Goal: Task Accomplishment & Management: Use online tool/utility

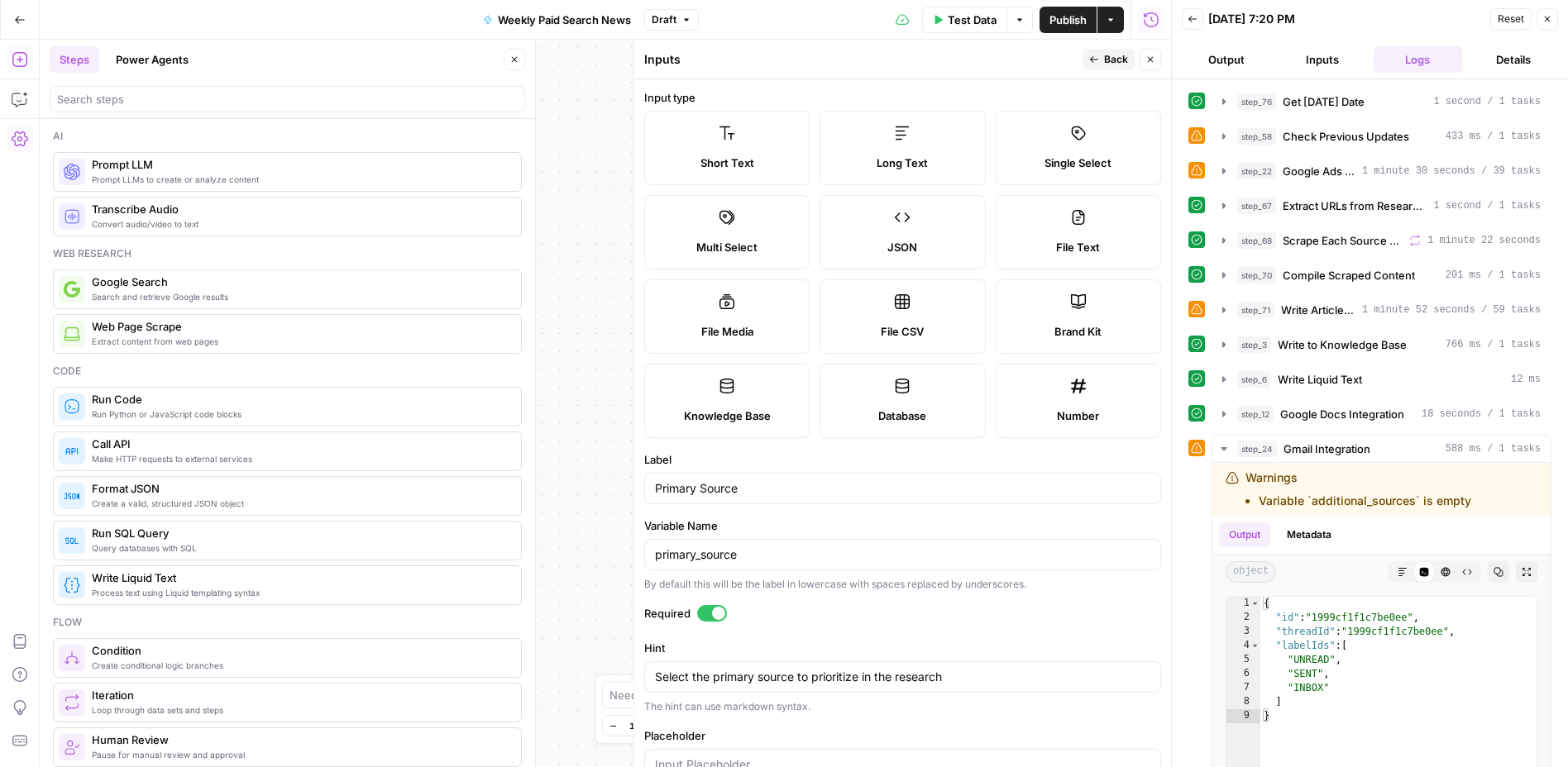
scroll to position [286, 0]
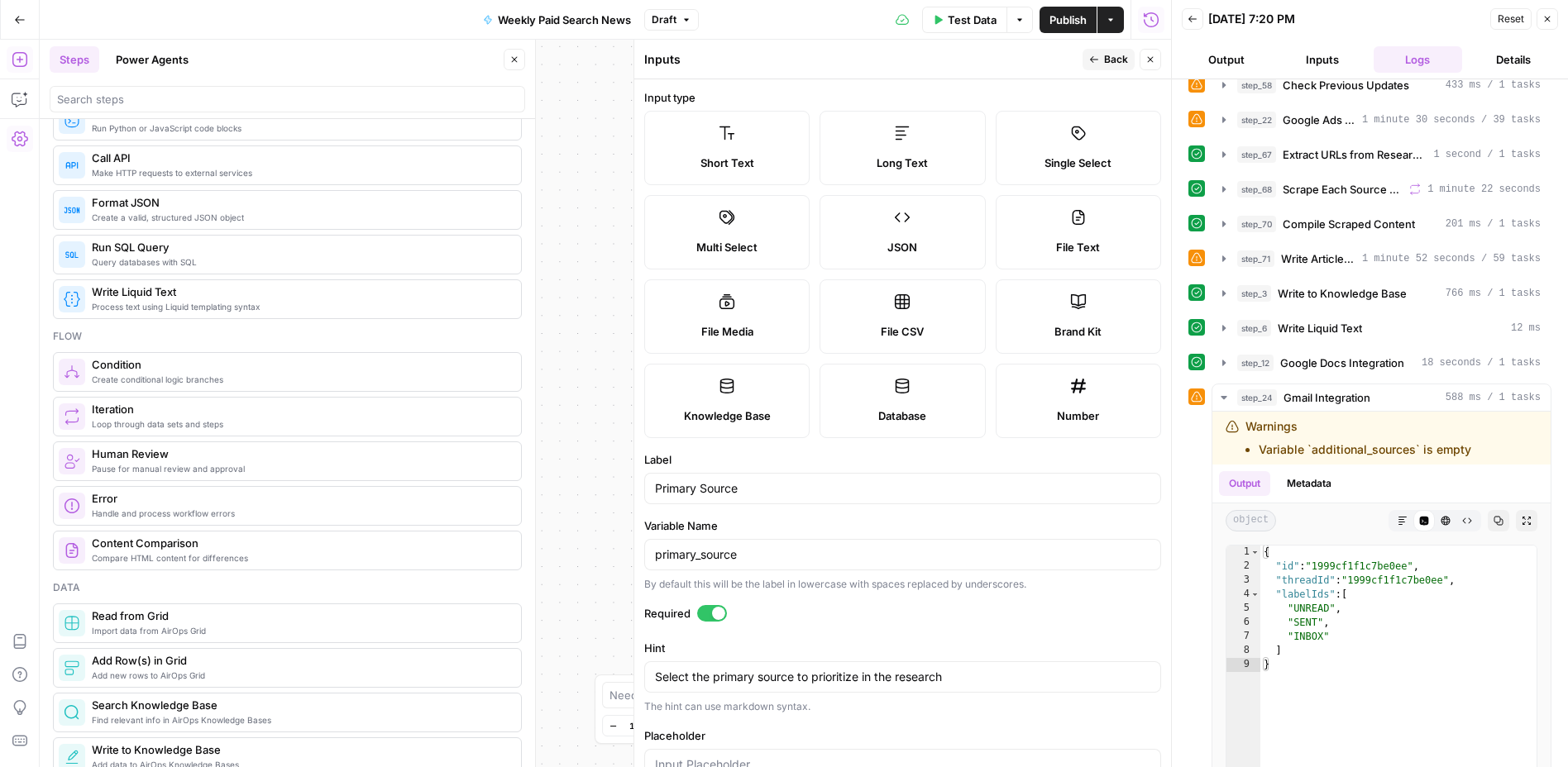
click at [1066, 15] on span "Publish" at bounding box center [1068, 19] width 37 height 16
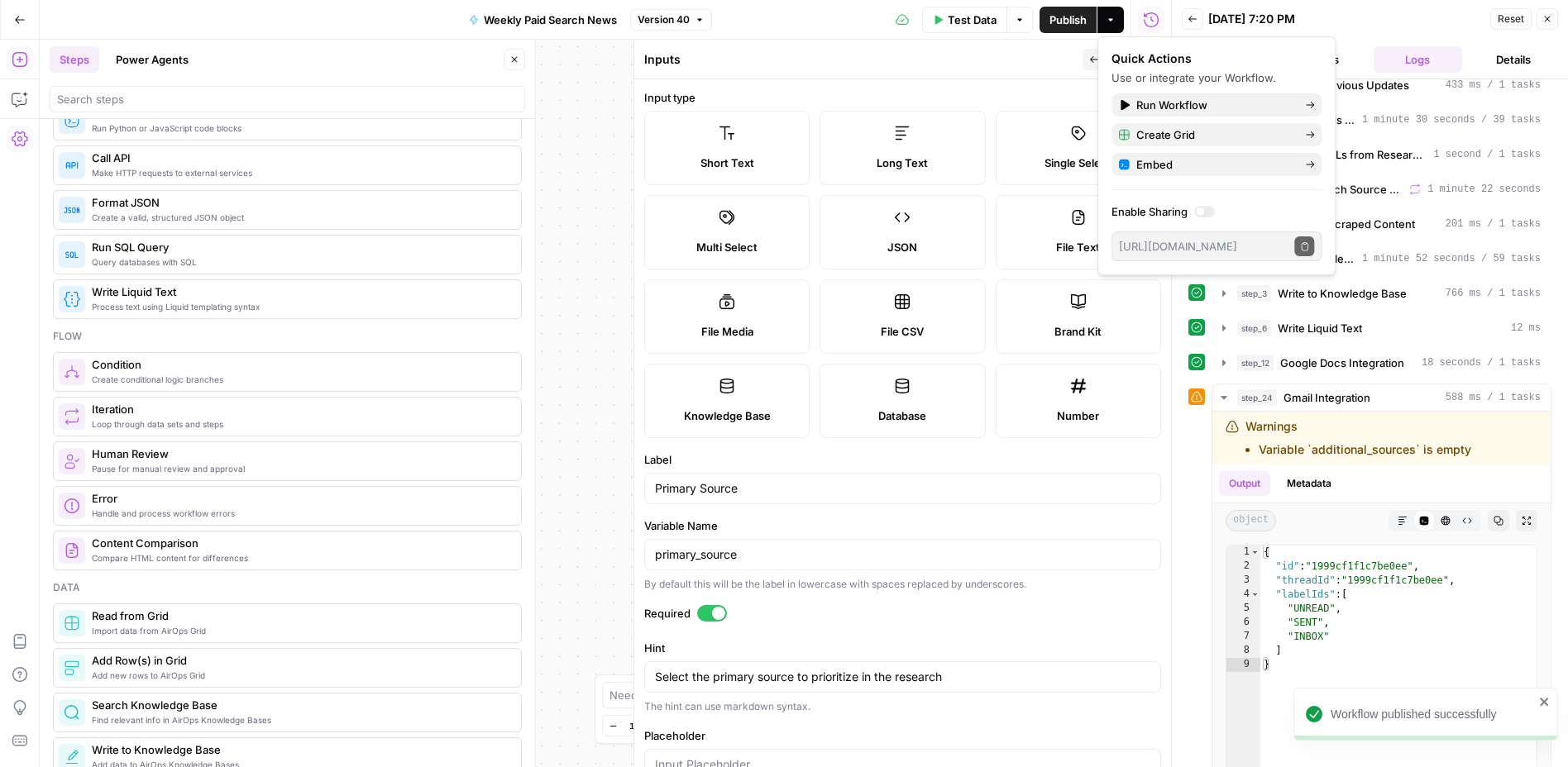
click at [17, 24] on icon "button" at bounding box center [19, 19] width 11 height 11
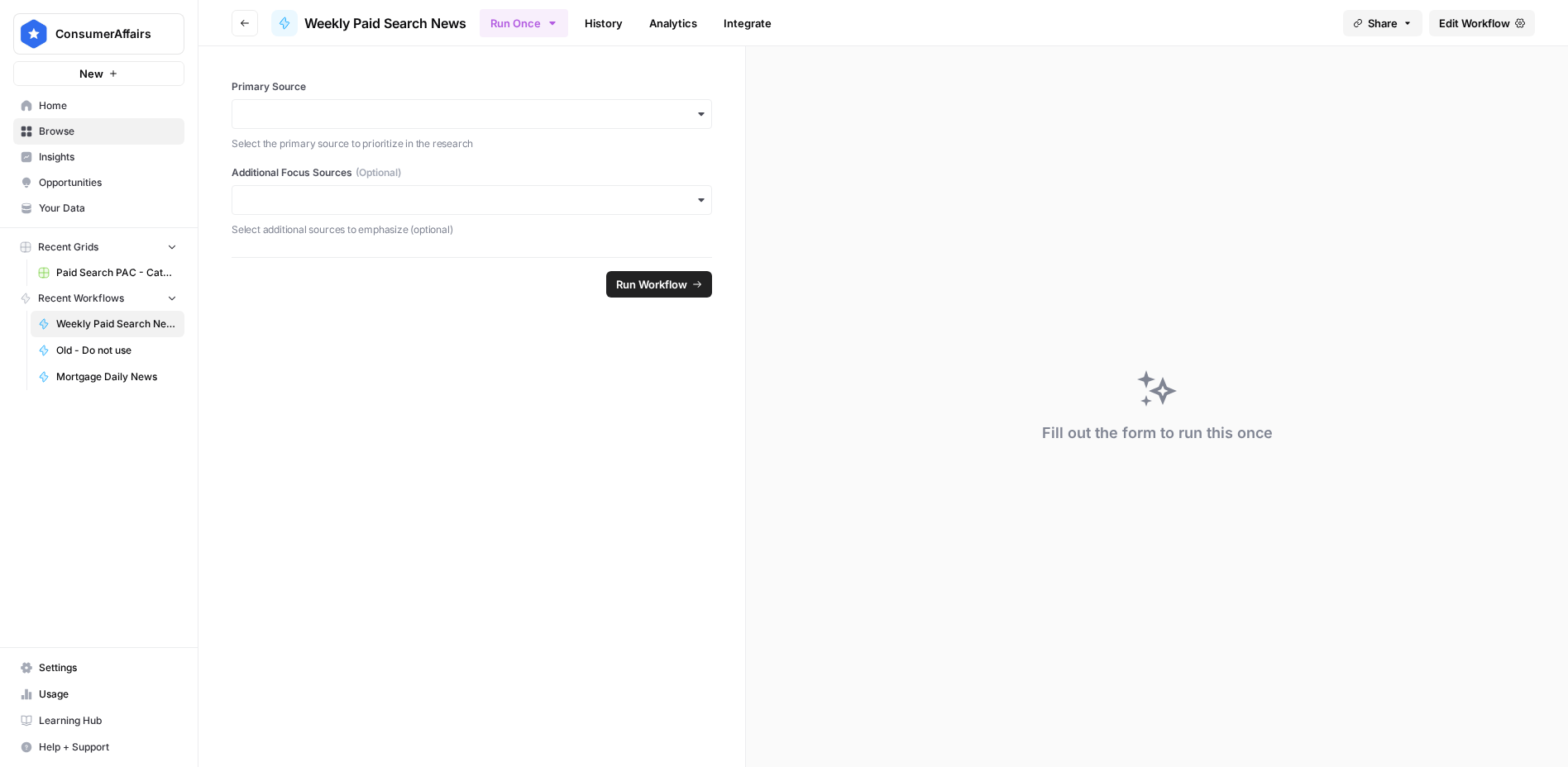
click at [559, 27] on icon "button" at bounding box center [552, 22] width 13 height 13
click at [610, 155] on span "Run on a Schedule" at bounding box center [632, 154] width 197 height 16
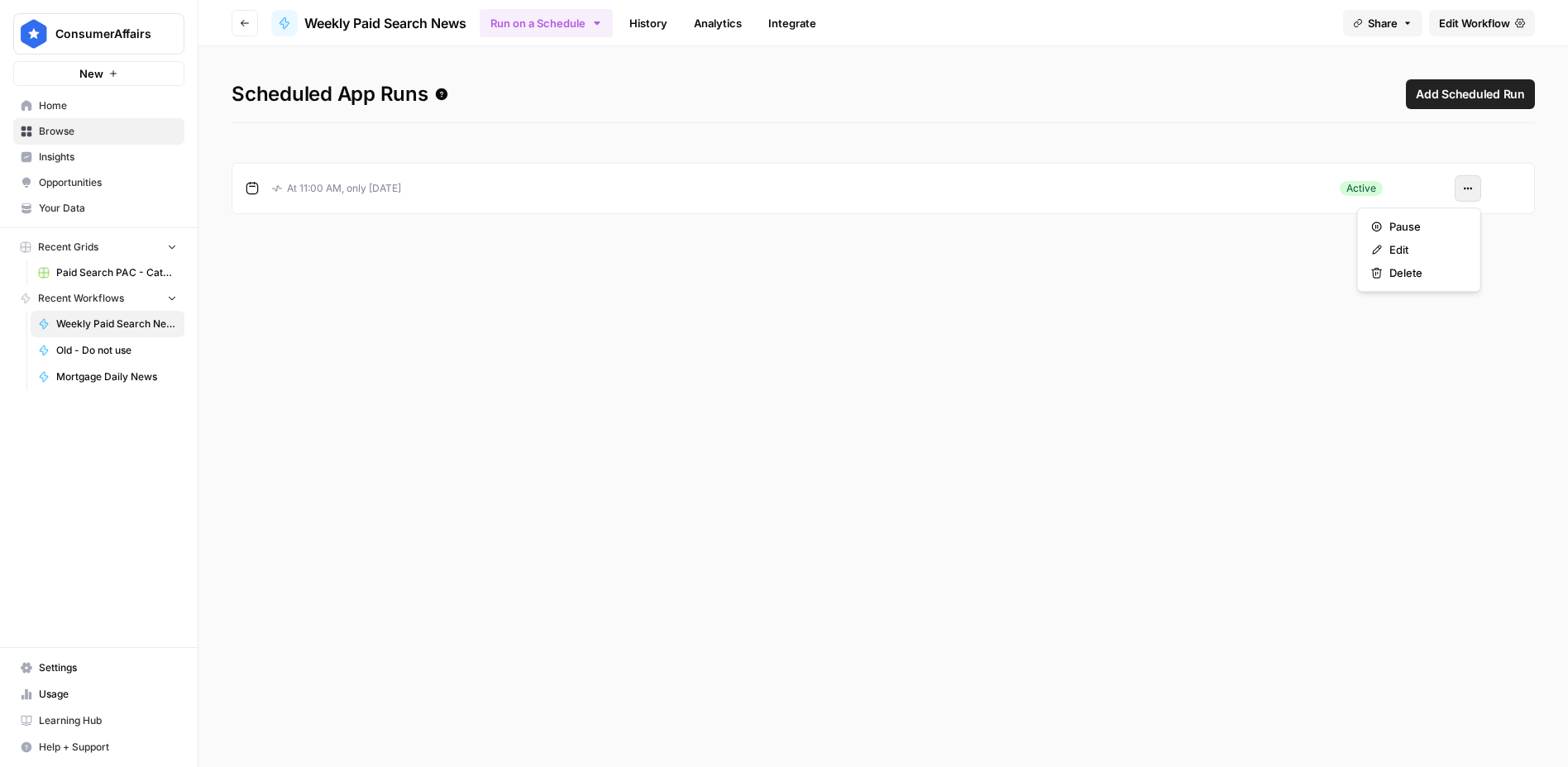
click at [1466, 191] on icon "button" at bounding box center [1468, 189] width 10 height 10
click at [1409, 244] on span "Edit" at bounding box center [1425, 249] width 71 height 16
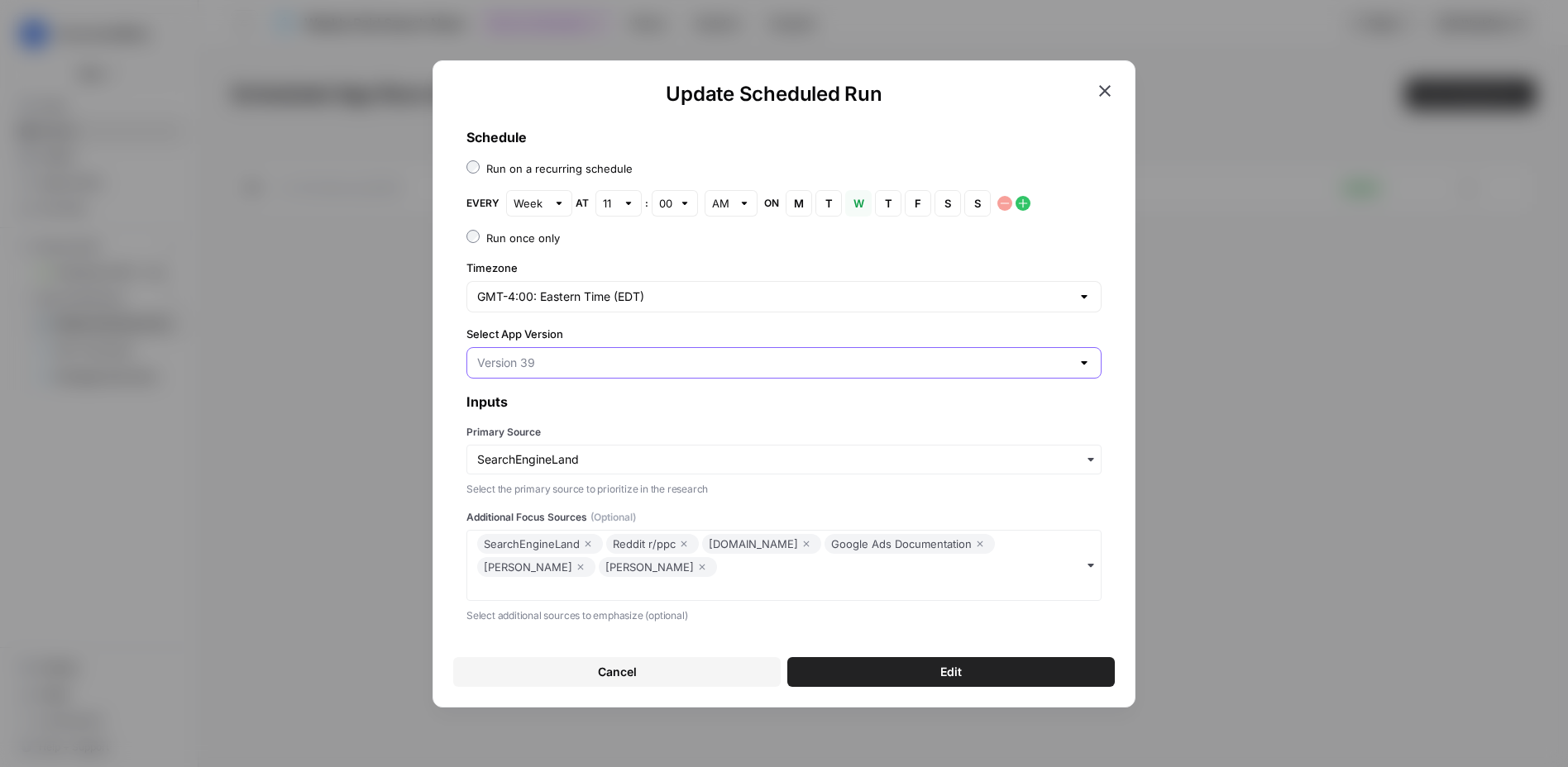
click at [653, 366] on input "Select App Version" at bounding box center [774, 362] width 594 height 16
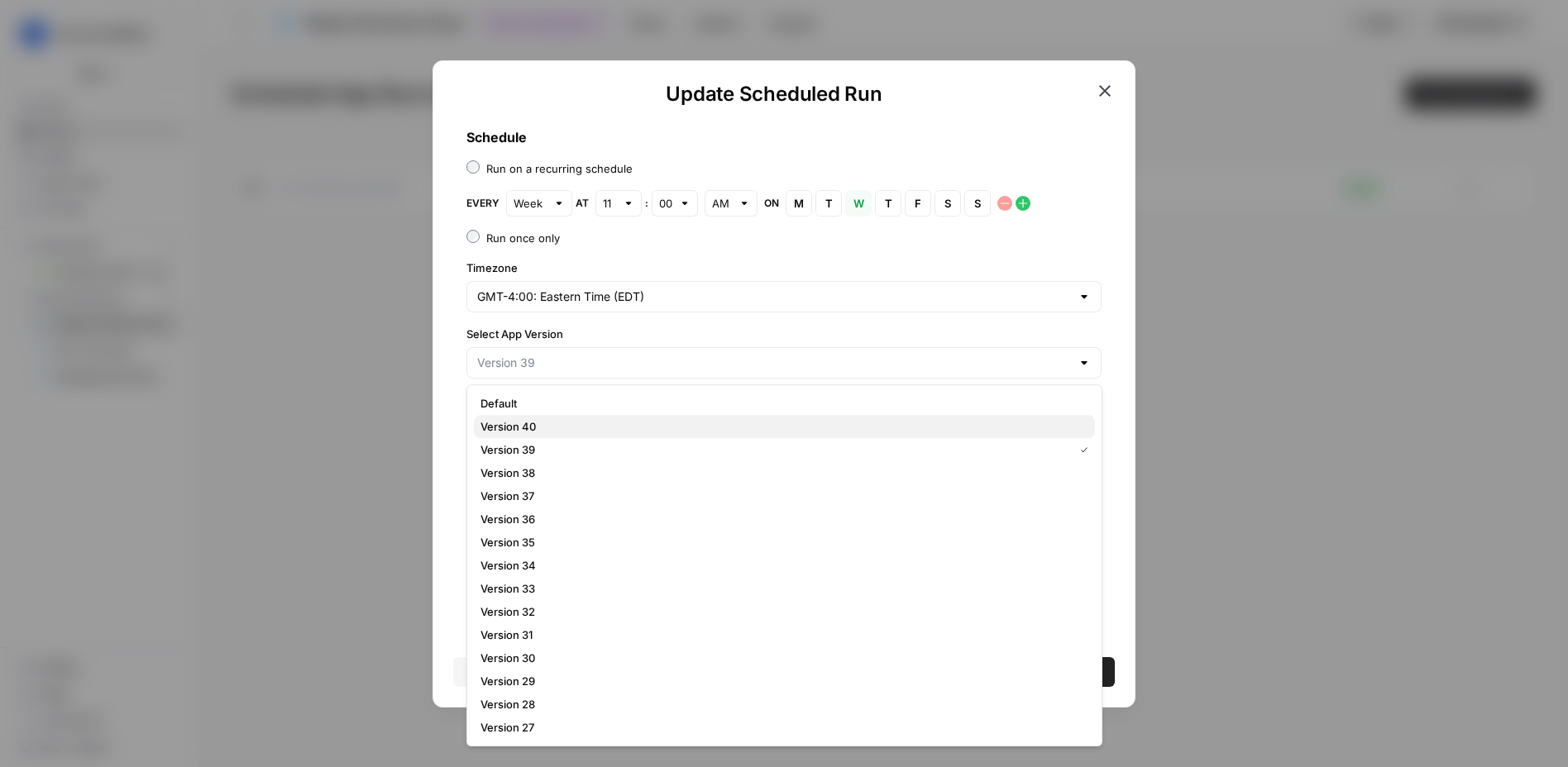
click at [527, 425] on span "Version 40" at bounding box center [781, 426] width 601 height 16
type input "Version 40"
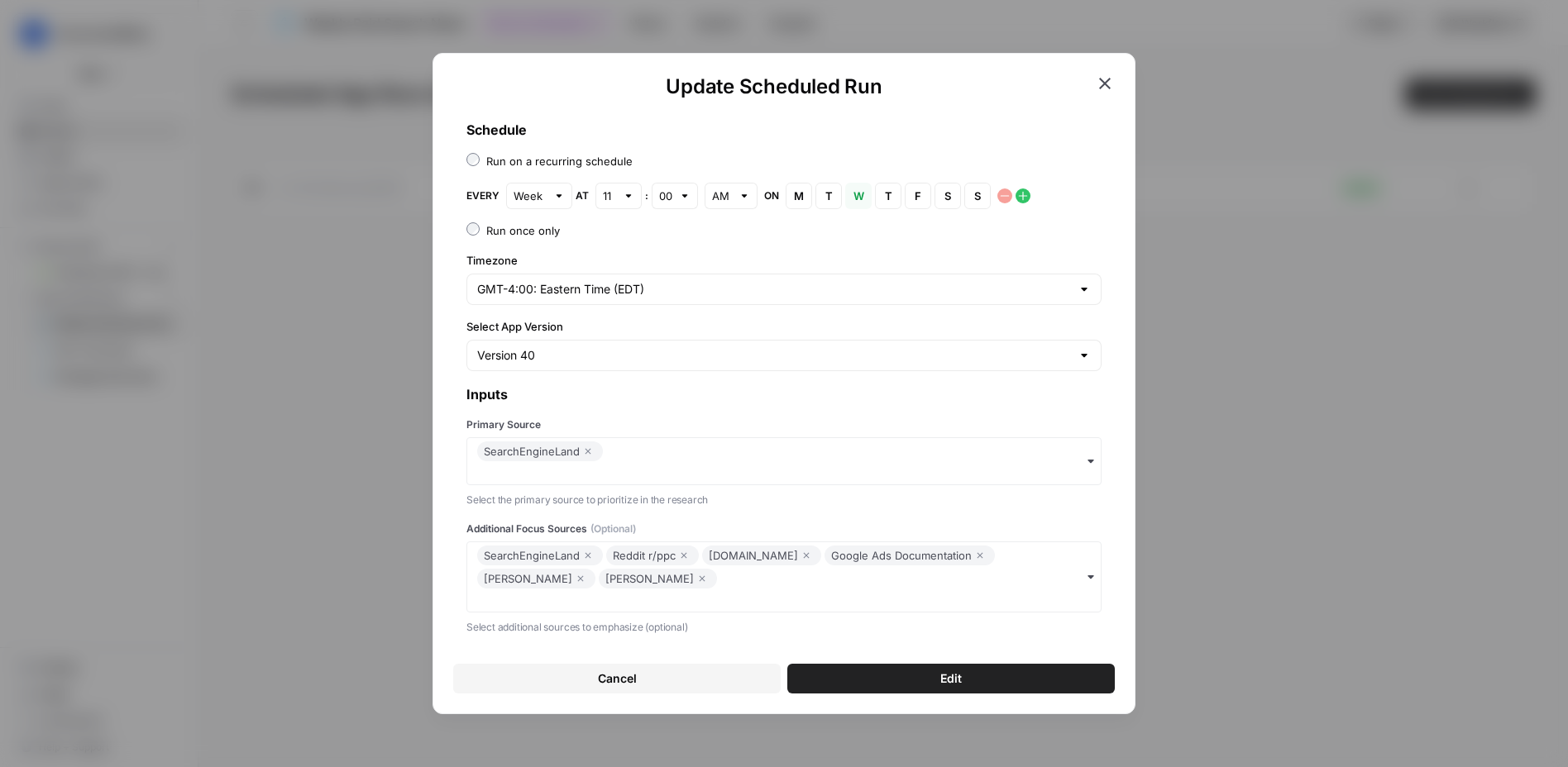
click at [870, 684] on button "Edit" at bounding box center [951, 679] width 328 height 30
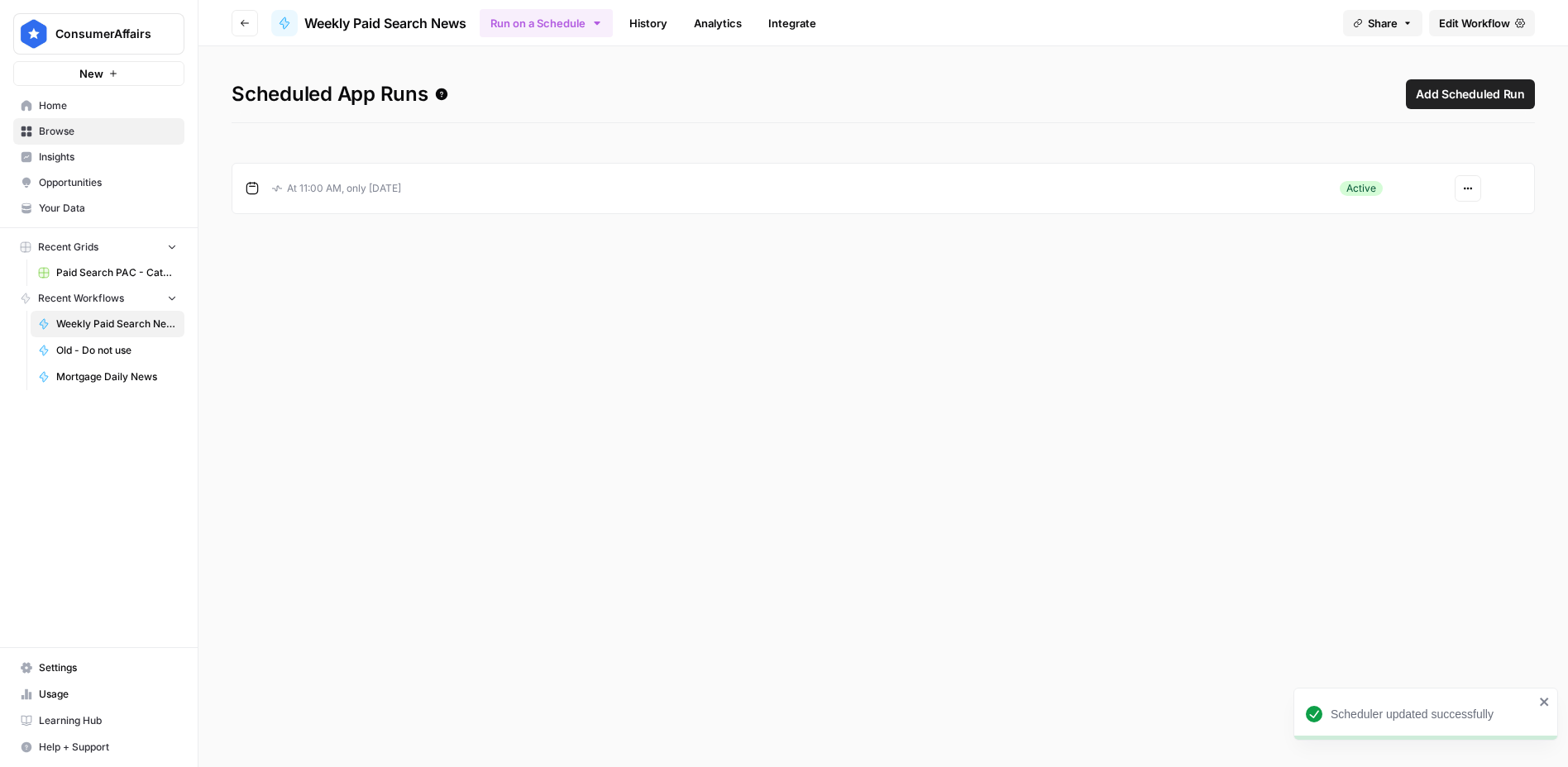
click at [784, 21] on link "Integrate" at bounding box center [791, 23] width 68 height 27
